Goal: Information Seeking & Learning: Learn about a topic

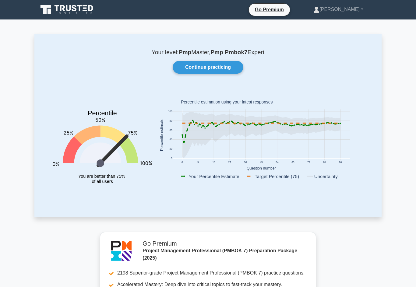
click at [348, 13] on link "[PERSON_NAME]" at bounding box center [338, 9] width 79 height 12
click at [341, 22] on link "Profile" at bounding box center [323, 24] width 48 height 10
click at [229, 65] on link "Continue practicing" at bounding box center [208, 67] width 71 height 13
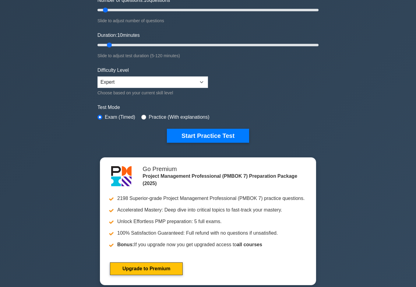
click at [235, 143] on button "Start Practice Test" at bounding box center [208, 136] width 82 height 14
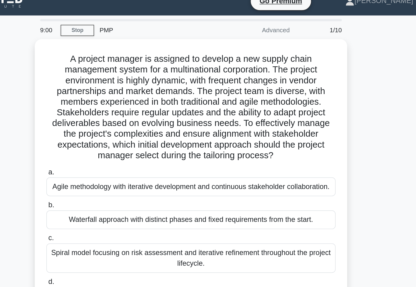
click at [109, 135] on div "Agile methodology with iterative development and continuous stakeholder collabo…" at bounding box center [208, 136] width 198 height 13
click at [109, 129] on input "a. Agile methodology with iterative development and continuous stakeholder coll…" at bounding box center [109, 127] width 0 height 4
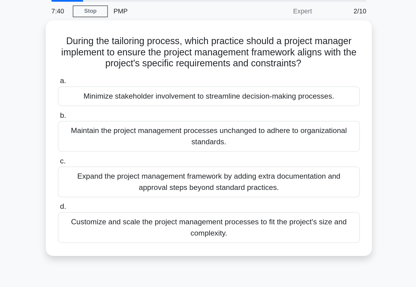
click at [225, 161] on div "Customize and scale the project management processes to fit the project's size …" at bounding box center [208, 171] width 198 height 20
click at [109, 158] on input "d. Customize and scale the project management processes to fit the project's si…" at bounding box center [109, 158] width 0 height 4
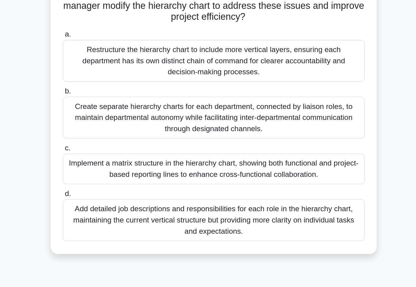
scroll to position [11, 0]
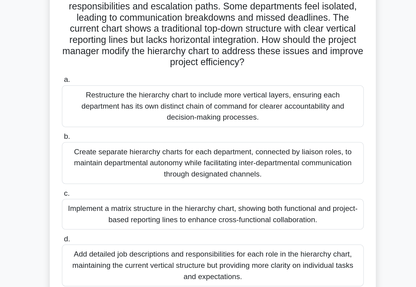
click at [231, 193] on div "Implement a matrix structure in the hierarchy chart, showing both functional an…" at bounding box center [208, 203] width 198 height 20
click at [109, 188] on input "c. Implement a matrix structure in the hierarchy chart, showing both functional…" at bounding box center [109, 190] width 0 height 4
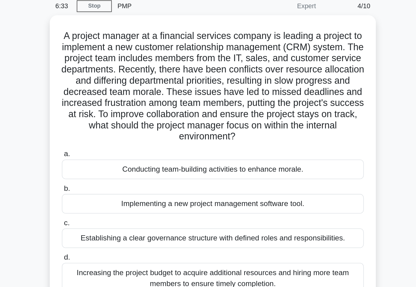
scroll to position [0, 0]
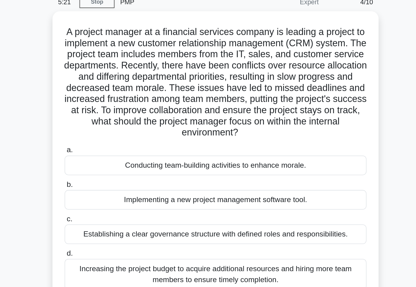
click at [217, 130] on div "Conducting team-building activities to enhance morale." at bounding box center [208, 136] width 198 height 13
click at [109, 125] on input "a. Conducting team-building activities to enhance morale." at bounding box center [109, 127] width 0 height 4
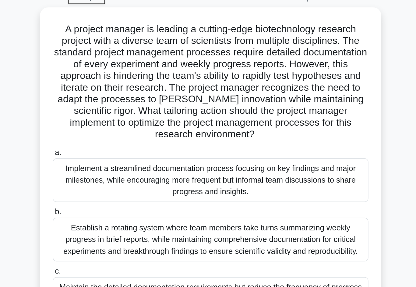
scroll to position [31, 0]
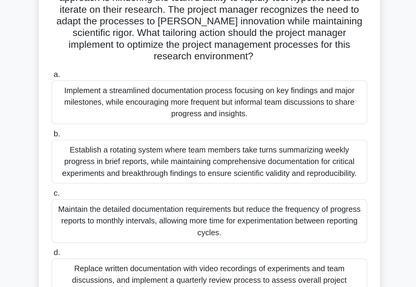
click at [109, 137] on div "Establish a rotating system where team members take turns summarizing weekly pr…" at bounding box center [208, 150] width 198 height 27
click at [109, 131] on input "b. Establish a rotating system where team members take turns summarizing weekly…" at bounding box center [109, 133] width 0 height 4
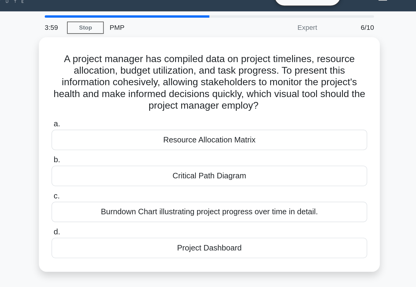
scroll to position [0, 0]
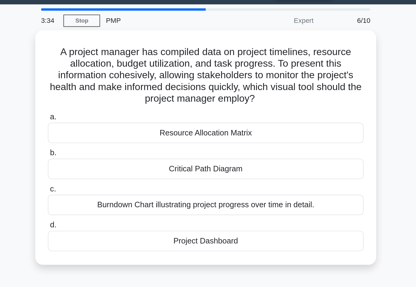
click at [109, 161] on div "Project Dashboard" at bounding box center [208, 167] width 198 height 13
click at [109, 156] on input "d. Project Dashboard" at bounding box center [109, 158] width 0 height 4
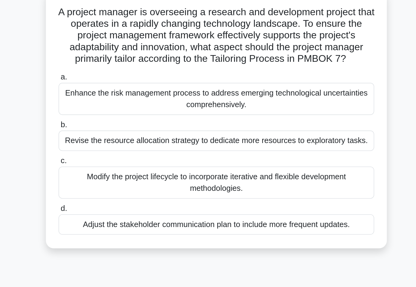
click at [109, 146] on div "Modify the project lifecycle to incorporate iterative and flexible development …" at bounding box center [208, 156] width 198 height 20
click at [109, 141] on input "c. Modify the project lifecycle to incorporate iterative and flexible developme…" at bounding box center [109, 143] width 0 height 4
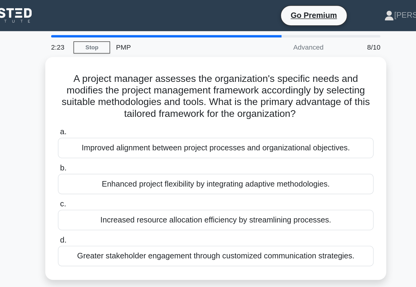
click at [109, 96] on div "Improved alignment between project processes and organizational objectives." at bounding box center [208, 92] width 198 height 13
click at [109, 85] on input "a. Improved alignment between project processes and organizational objectives." at bounding box center [109, 83] width 0 height 4
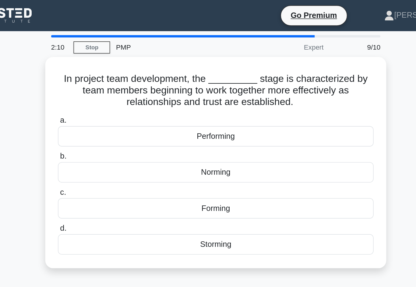
click at [109, 85] on div "Performing" at bounding box center [208, 85] width 198 height 13
click at [109, 77] on input "a. Performing" at bounding box center [109, 75] width 0 height 4
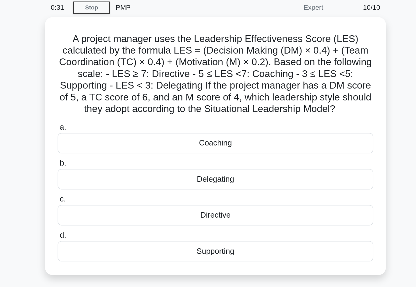
click at [174, 108] on div "Coaching" at bounding box center [208, 114] width 198 height 13
click at [109, 103] on input "a. Coaching" at bounding box center [109, 105] width 0 height 4
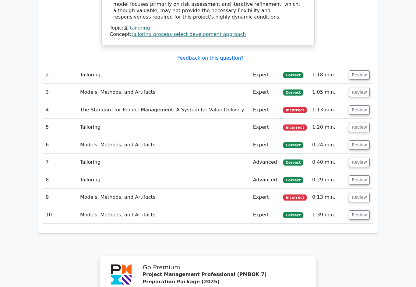
scroll to position [765, 0]
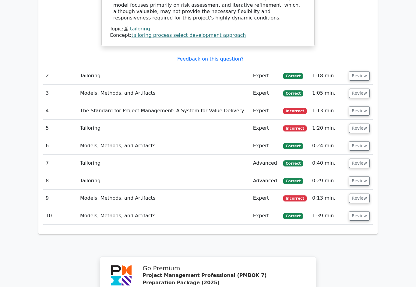
click at [362, 212] on button "Review" at bounding box center [359, 216] width 21 height 9
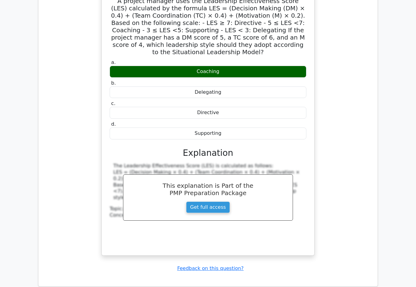
scroll to position [1007, 0]
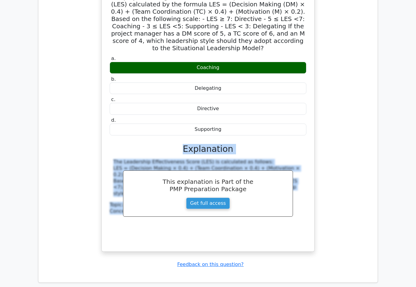
click at [341, 65] on div "A project manager uses the Leadership Effectiveness Score (LES) calculated by t…" at bounding box center [208, 121] width 330 height 276
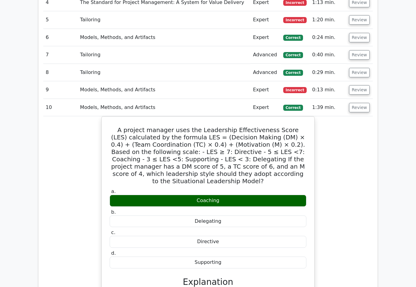
scroll to position [843, 0]
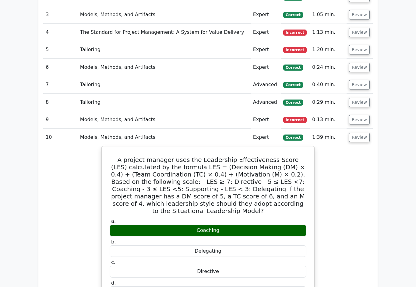
click at [365, 115] on button "Review" at bounding box center [359, 119] width 21 height 9
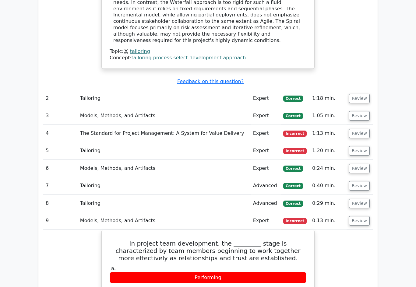
click at [362, 199] on button "Review" at bounding box center [359, 203] width 21 height 9
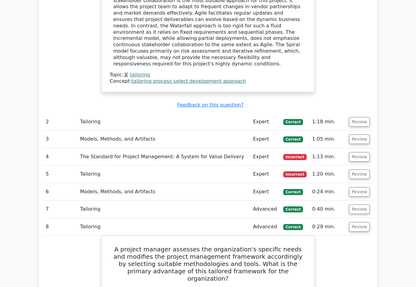
click at [364, 205] on button "Review" at bounding box center [359, 209] width 21 height 9
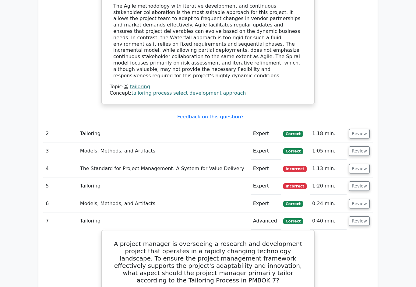
scroll to position [698, 0]
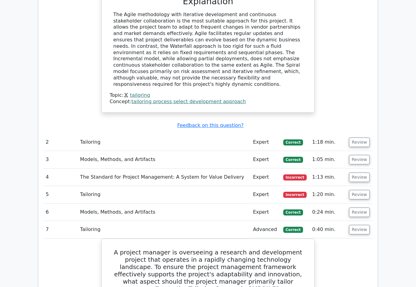
click at [365, 208] on button "Review" at bounding box center [359, 212] width 21 height 9
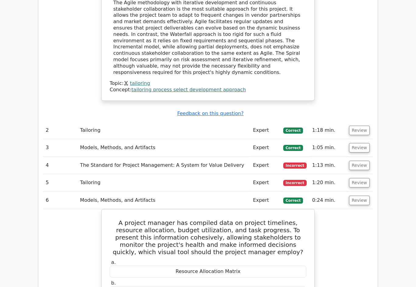
scroll to position [693, 0]
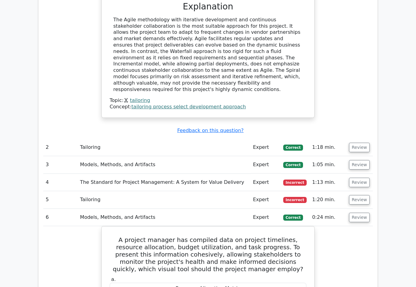
click at [364, 191] on td "Review" at bounding box center [360, 199] width 26 height 17
click at [363, 195] on button "Review" at bounding box center [359, 199] width 21 height 9
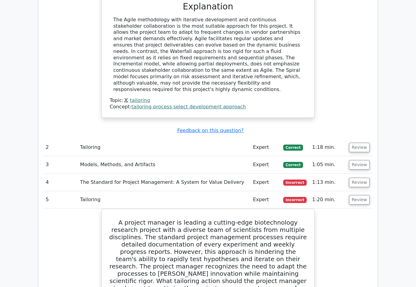
click at [362, 195] on button "Review" at bounding box center [359, 199] width 21 height 9
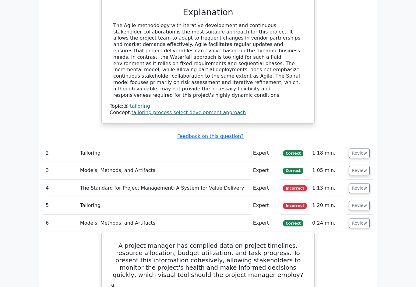
click at [358, 201] on button "Review" at bounding box center [359, 205] width 21 height 9
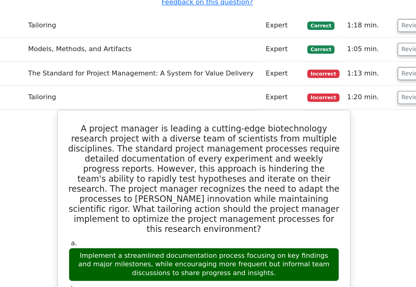
scroll to position [822, 0]
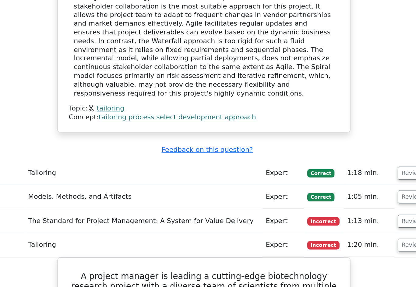
click at [349, 156] on button "Review" at bounding box center [359, 160] width 21 height 9
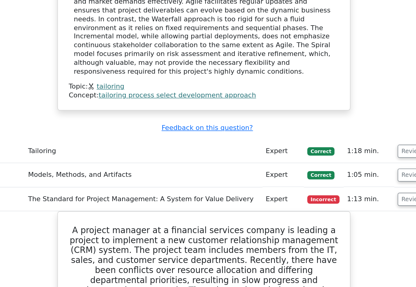
scroll to position [731, 0]
click at [349, 123] on button "Review" at bounding box center [359, 127] width 21 height 9
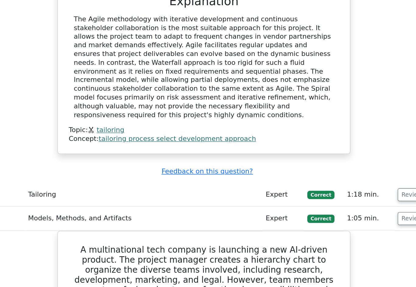
scroll to position [692, 0]
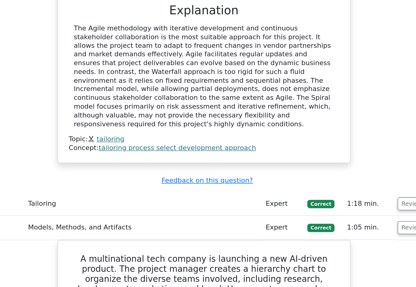
click at [349, 144] on button "Review" at bounding box center [359, 148] width 21 height 9
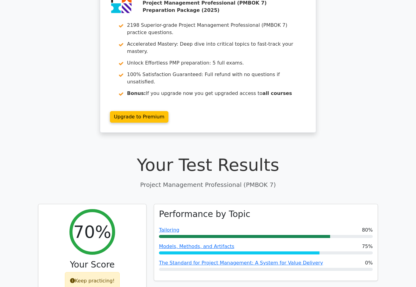
scroll to position [0, 0]
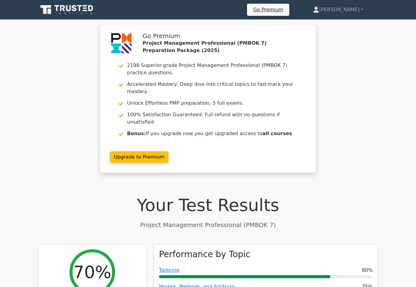
click at [351, 9] on link "[PERSON_NAME]" at bounding box center [339, 10] width 80 height 12
click at [342, 20] on link "Profile" at bounding box center [323, 24] width 48 height 10
